Goal: Task Accomplishment & Management: Manage account settings

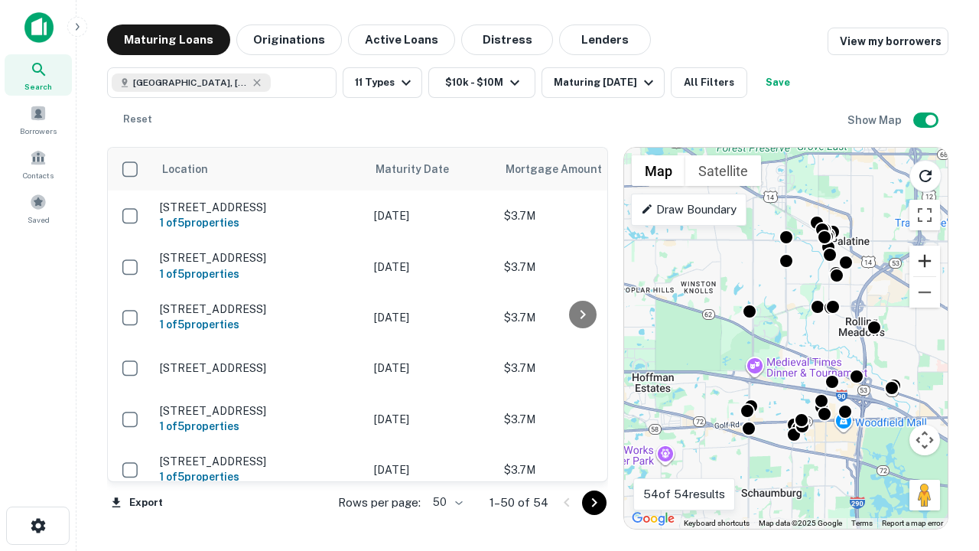
click at [925, 261] on button "Zoom in" at bounding box center [924, 261] width 31 height 31
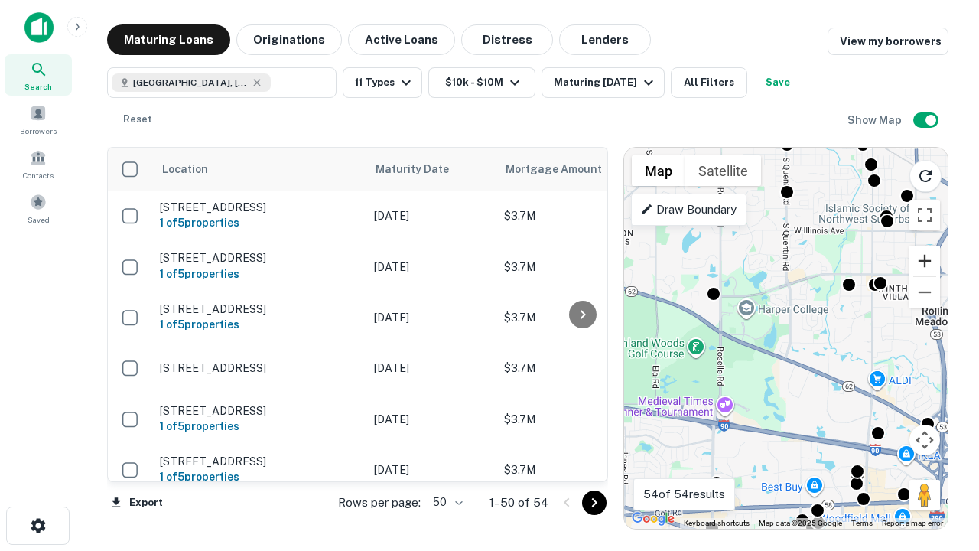
click at [925, 261] on button "Zoom in" at bounding box center [924, 261] width 31 height 31
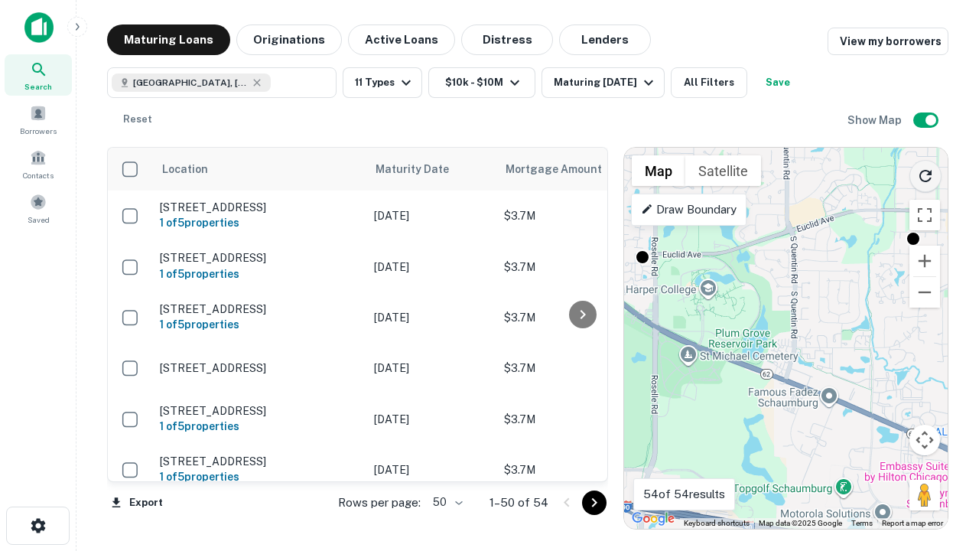
click at [926, 173] on icon "Reload search area" at bounding box center [925, 176] width 18 height 18
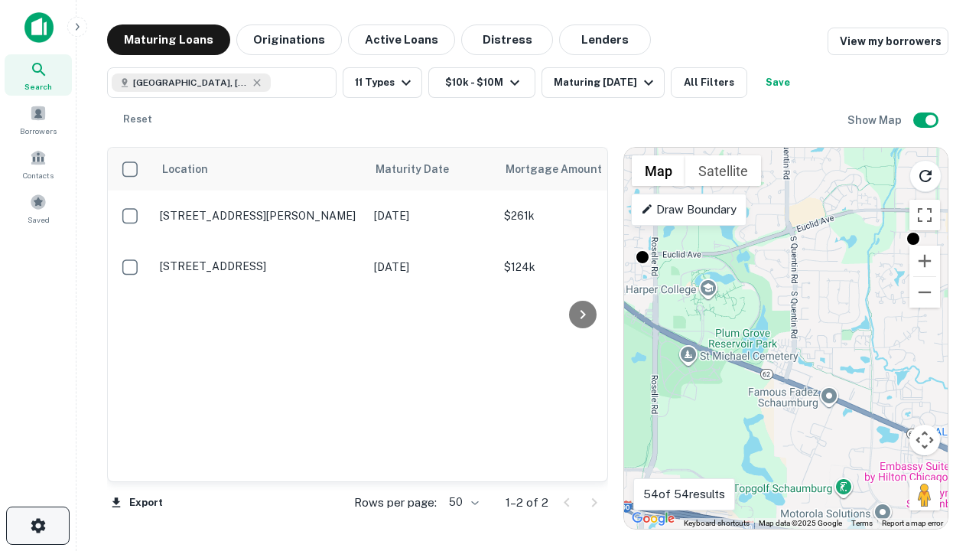
click at [37, 525] on icon "button" at bounding box center [38, 525] width 18 height 18
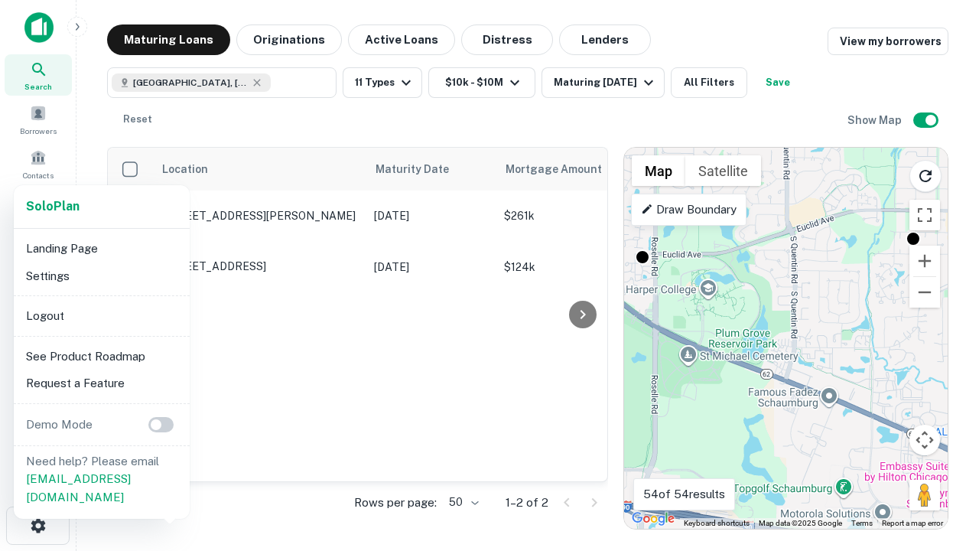
click at [101, 315] on li "Logout" at bounding box center [102, 316] width 164 height 28
